Goal: Navigation & Orientation: Find specific page/section

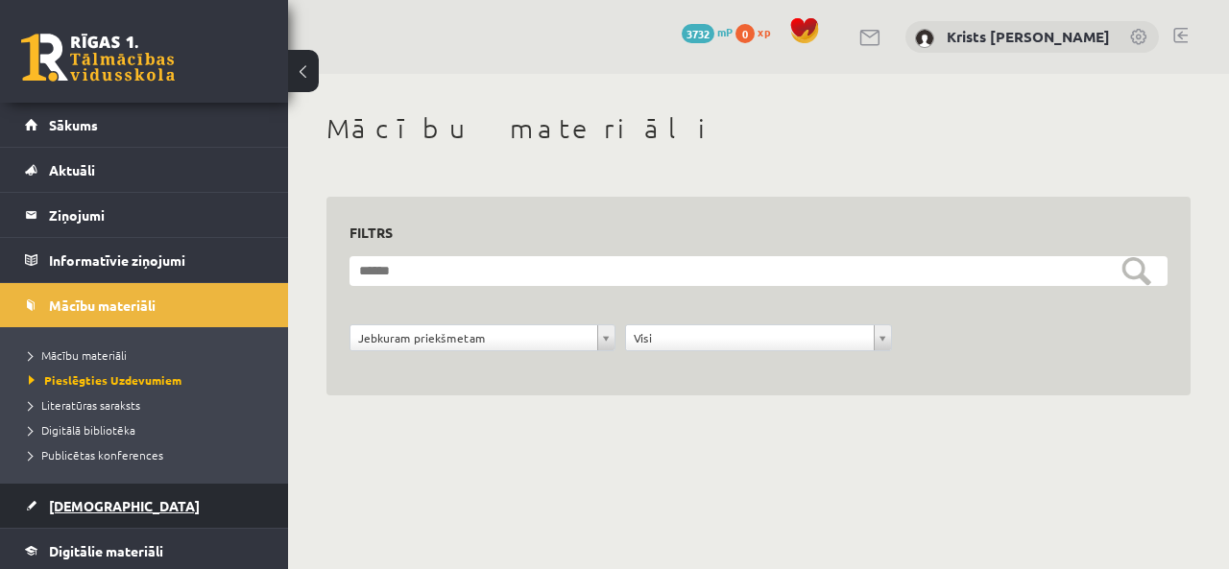
click at [106, 508] on span "[DEMOGRAPHIC_DATA]" at bounding box center [124, 505] width 151 height 17
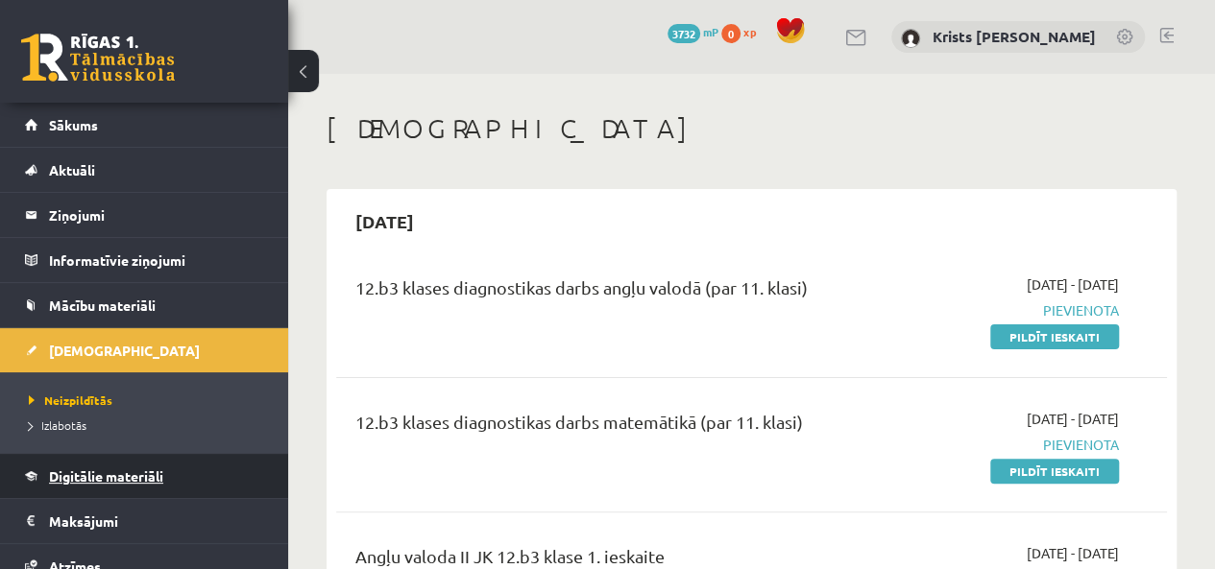
click at [87, 479] on span "Digitālie materiāli" at bounding box center [106, 476] width 114 height 17
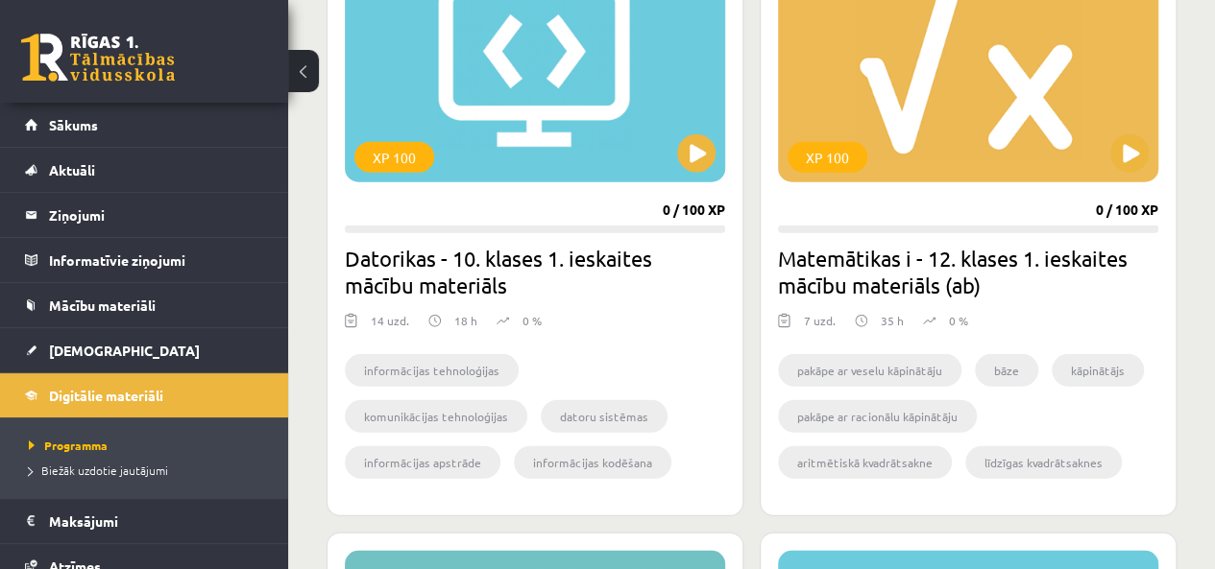
scroll to position [2400, 0]
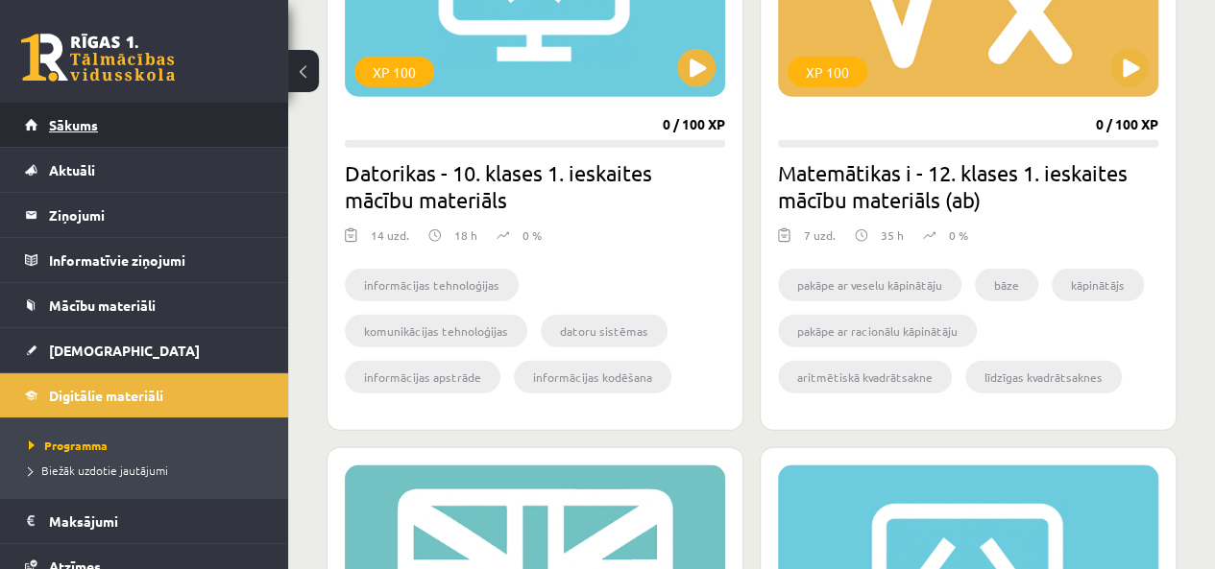
click at [154, 133] on link "Sākums" at bounding box center [144, 125] width 239 height 44
